Goal: Transaction & Acquisition: Download file/media

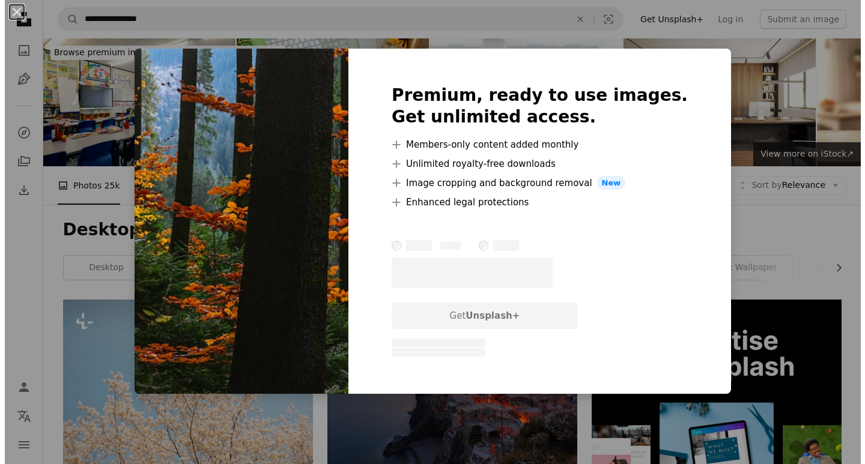
scroll to position [2043, 0]
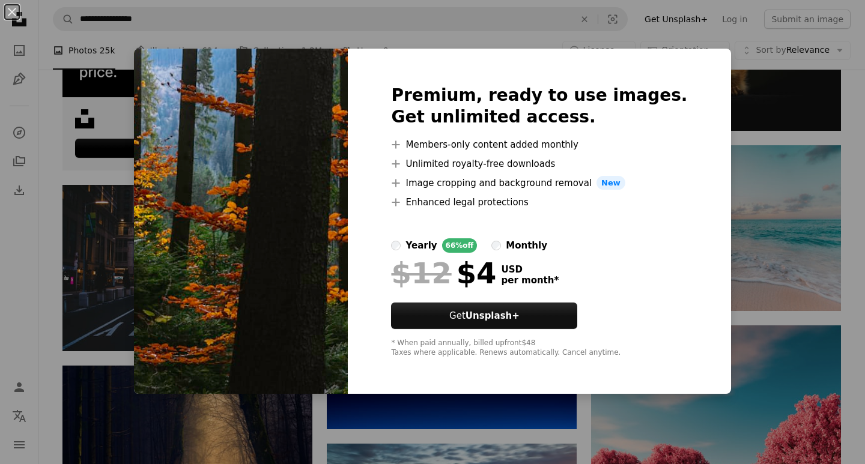
click at [773, 296] on div "An X shape Premium, ready to use images. Get unlimited access. A plus sign Memb…" at bounding box center [432, 232] width 865 height 464
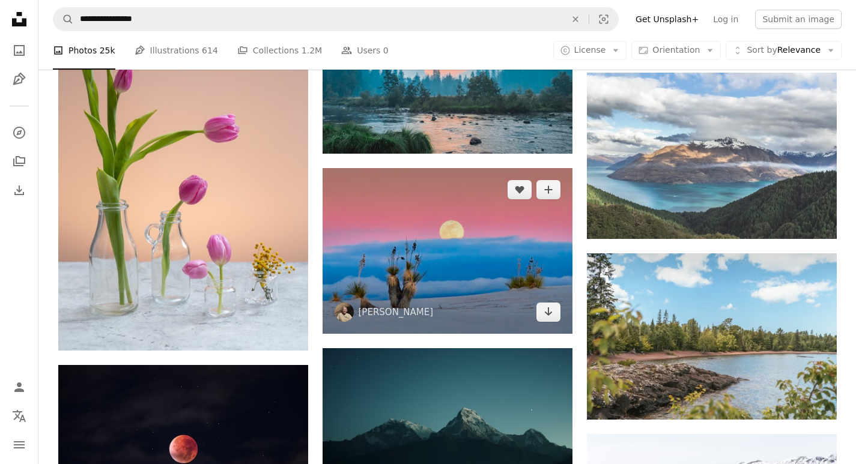
scroll to position [4506, 0]
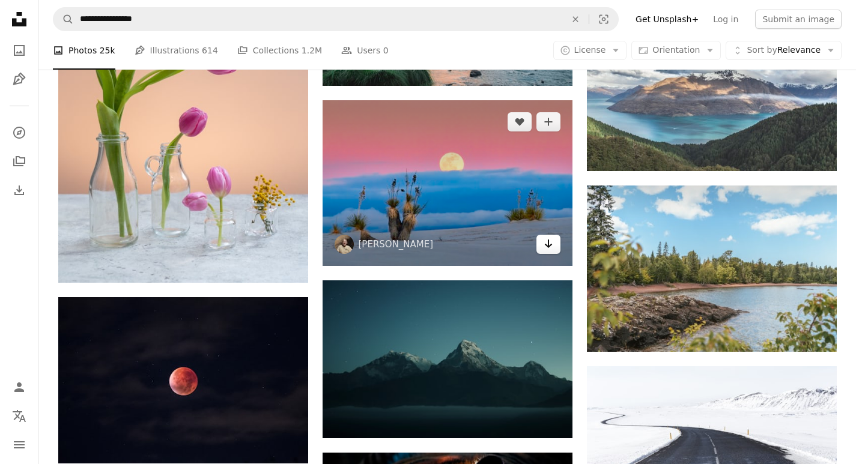
click at [544, 246] on icon "Arrow pointing down" at bounding box center [549, 244] width 10 height 14
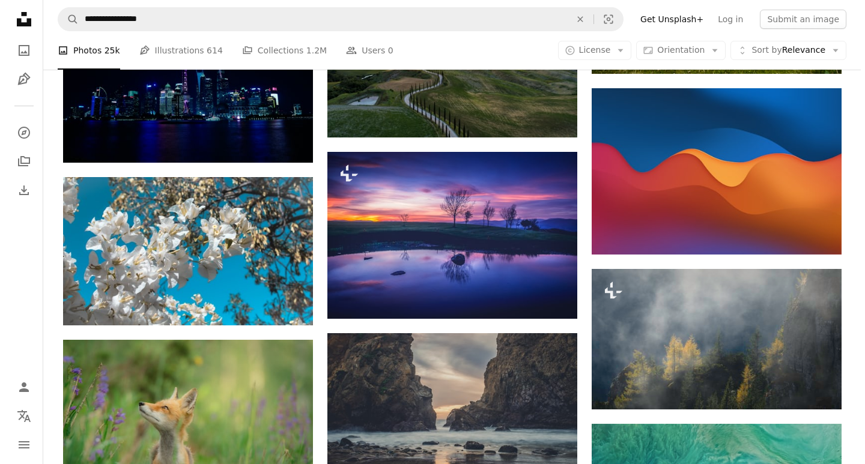
scroll to position [8111, 0]
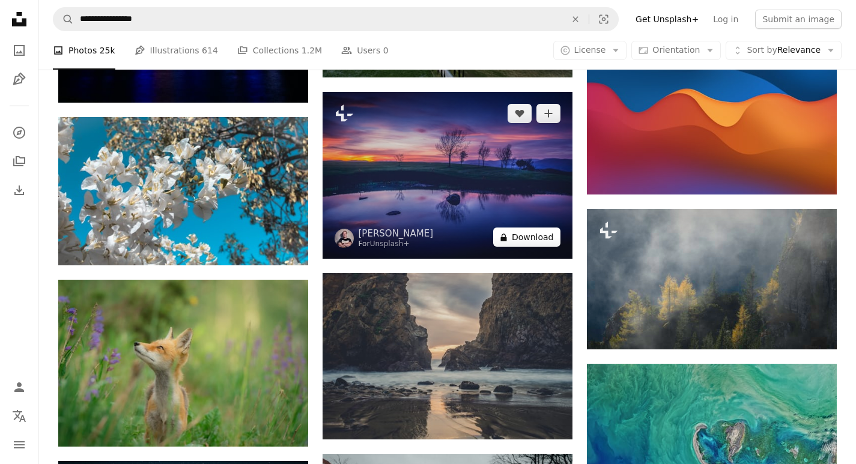
click at [529, 242] on button "A lock Download" at bounding box center [526, 237] width 67 height 19
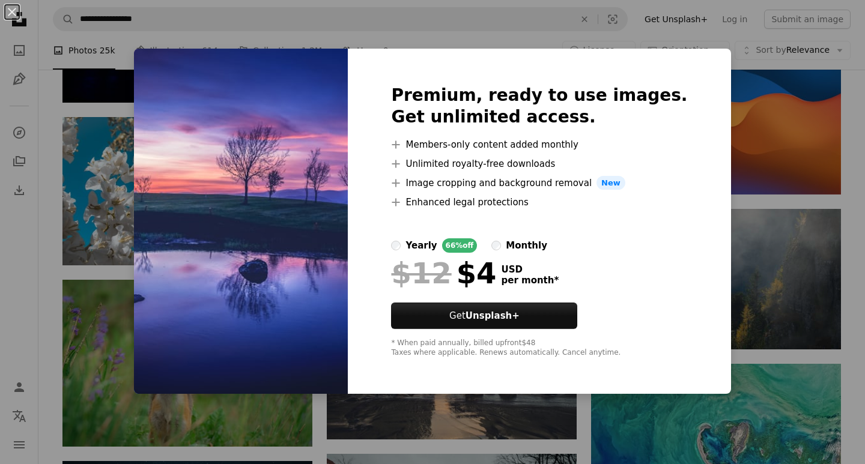
click at [732, 187] on div "An X shape Premium, ready to use images. Get unlimited access. A plus sign Memb…" at bounding box center [432, 232] width 865 height 464
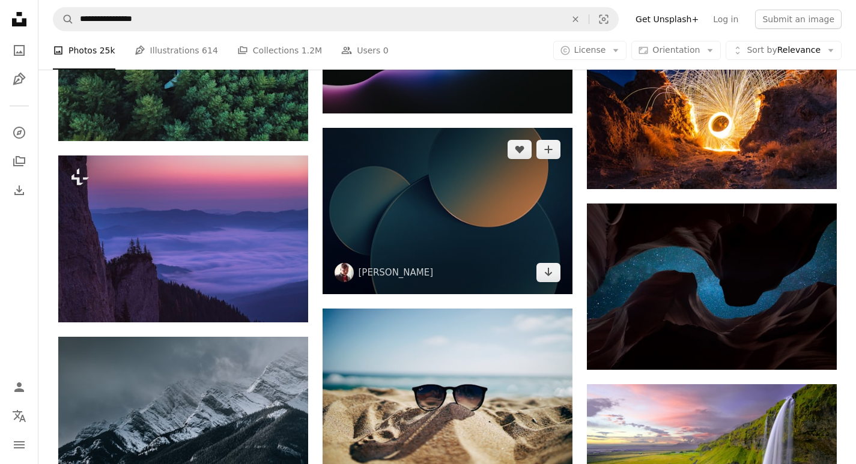
scroll to position [9133, 0]
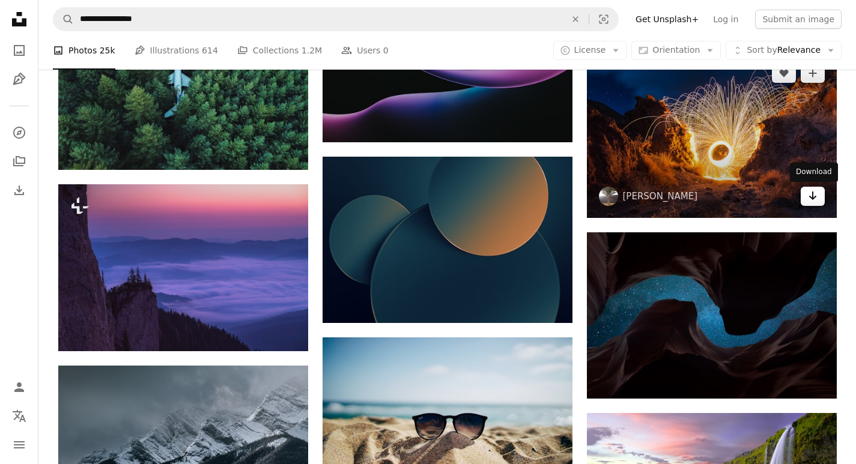
click at [806, 200] on link "Arrow pointing down" at bounding box center [813, 196] width 24 height 19
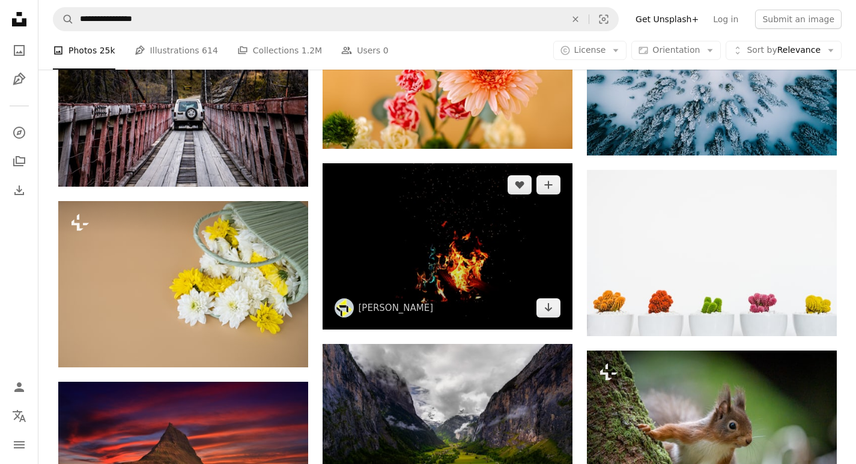
scroll to position [14420, 0]
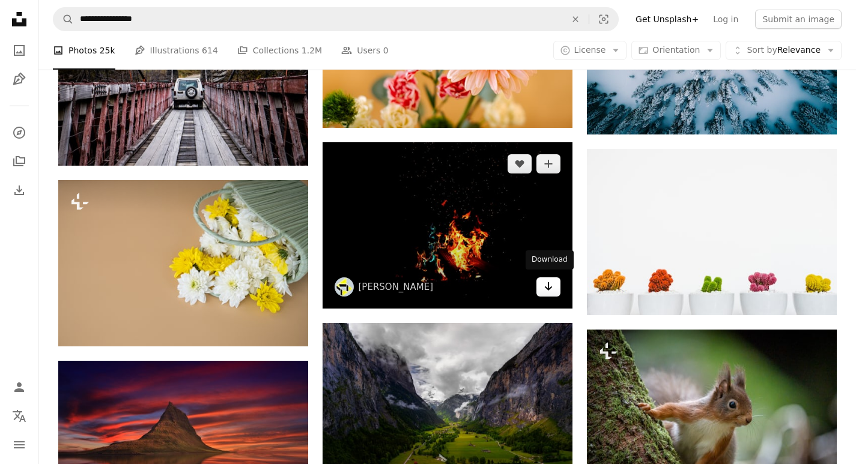
click at [553, 287] on icon "Arrow pointing down" at bounding box center [549, 286] width 10 height 14
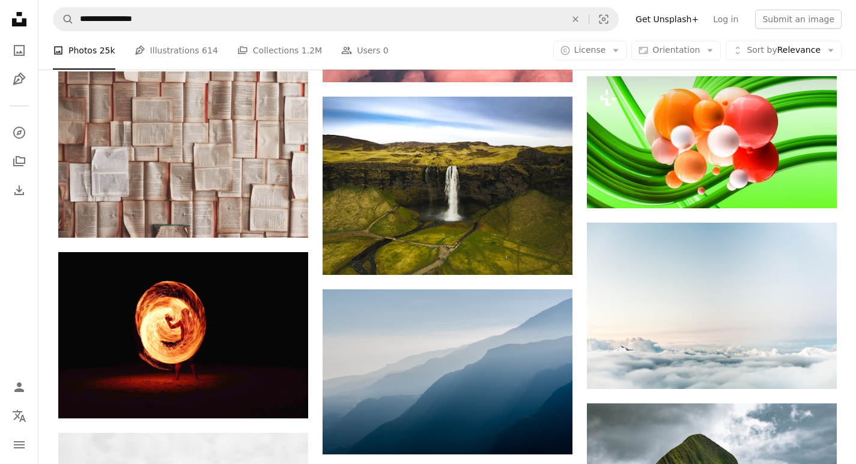
scroll to position [15562, 0]
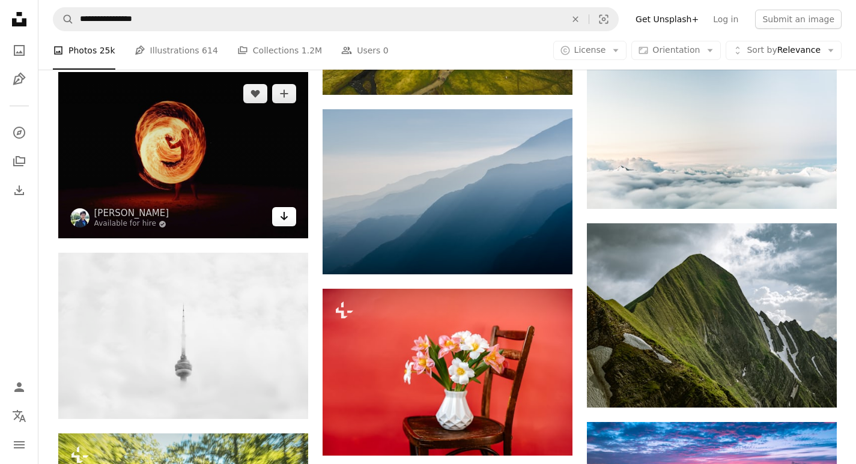
click at [281, 219] on icon "Arrow pointing down" at bounding box center [284, 216] width 10 height 14
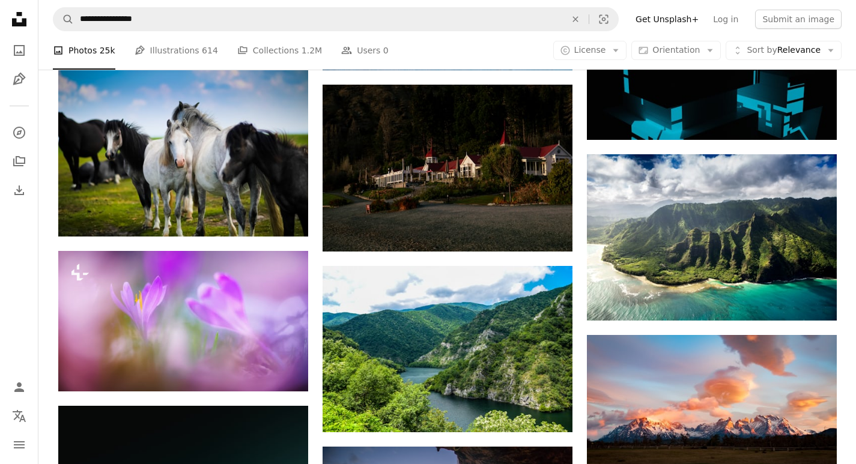
scroll to position [17544, 0]
